Goal: Task Accomplishment & Management: Manage account settings

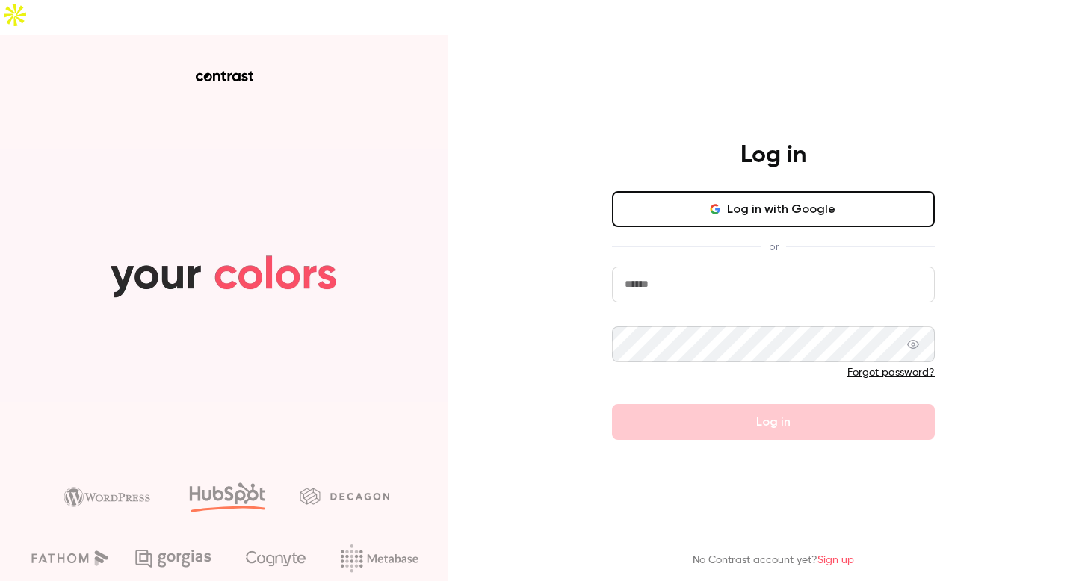
click at [813, 191] on button "Log in with Google" at bounding box center [773, 209] width 323 height 36
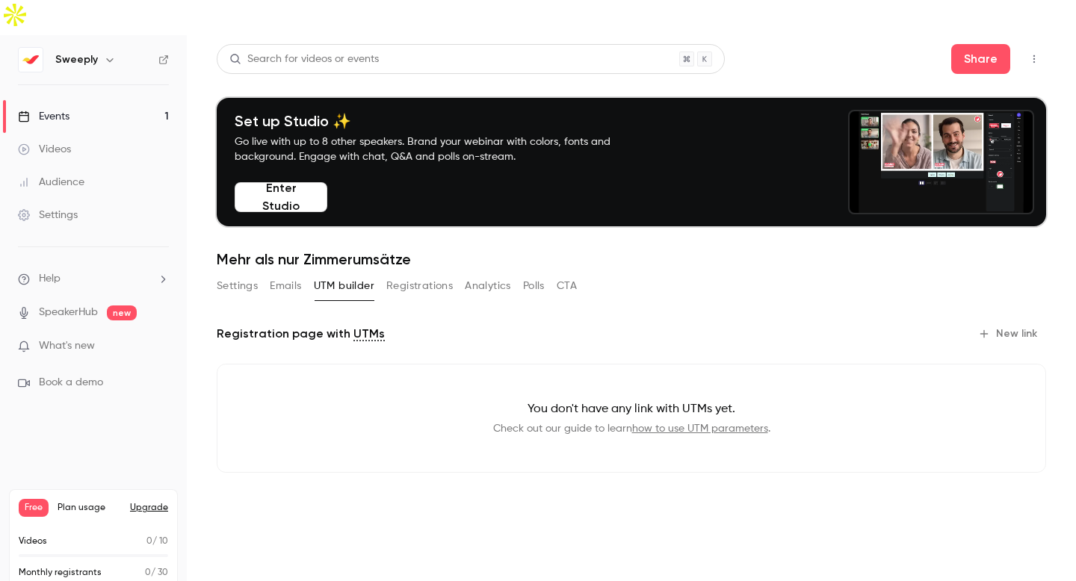
click at [144, 502] on button "Upgrade" at bounding box center [149, 508] width 38 height 12
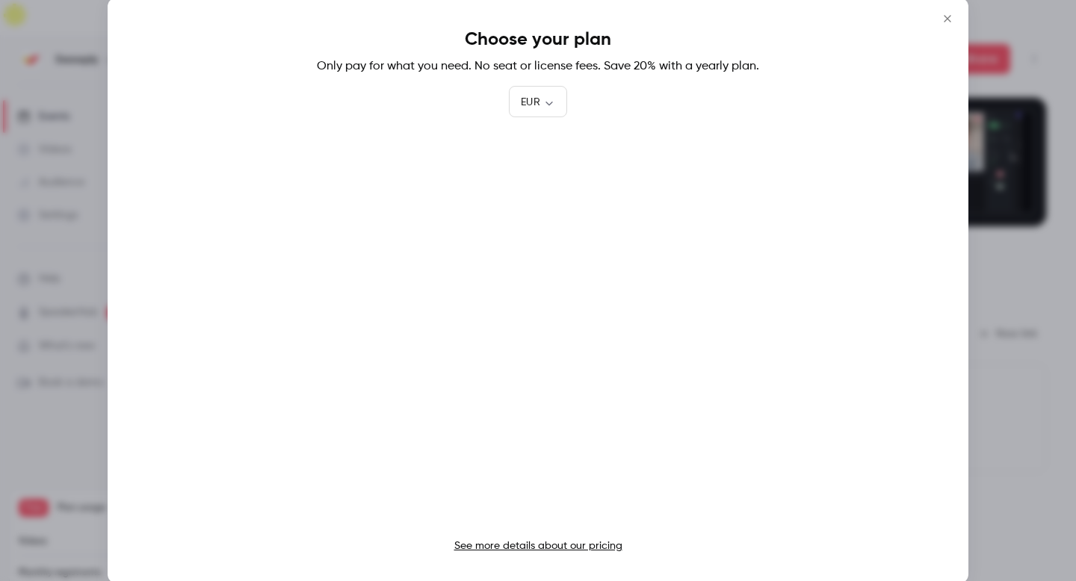
drag, startPoint x: 946, startPoint y: 22, endPoint x: 651, endPoint y: 146, distance: 321.0
click at [946, 22] on icon "Close" at bounding box center [947, 19] width 18 height 12
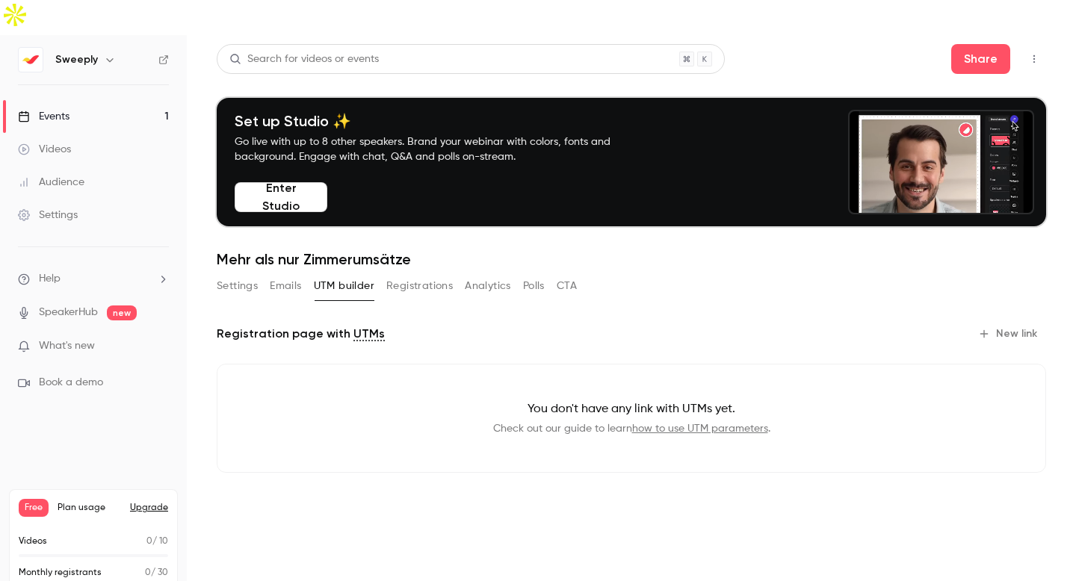
click at [156, 502] on button "Upgrade" at bounding box center [149, 508] width 38 height 12
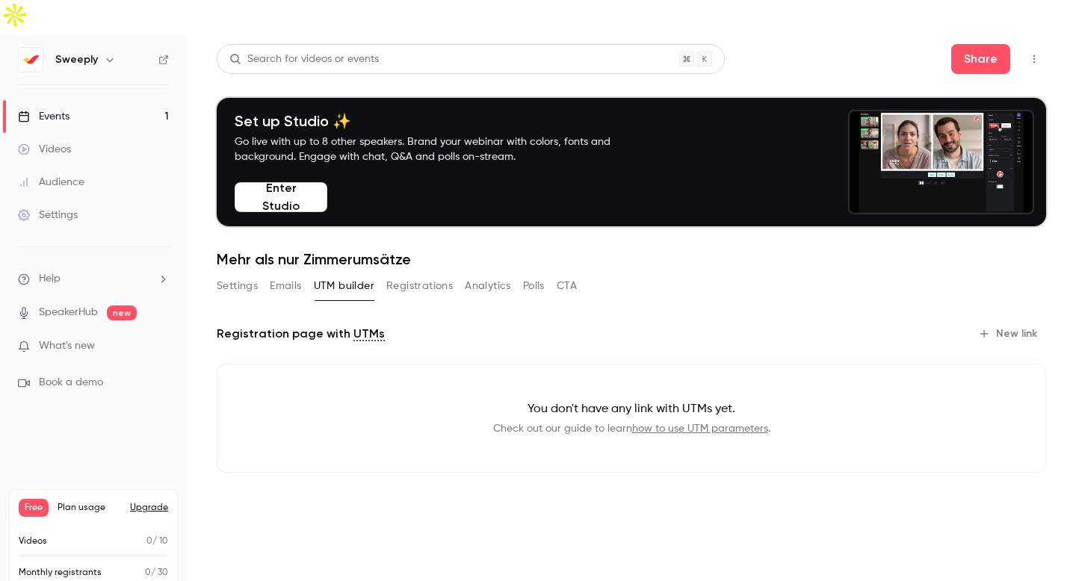
click at [152, 502] on button "Upgrade" at bounding box center [149, 508] width 38 height 12
